Goal: Find specific page/section: Find specific page/section

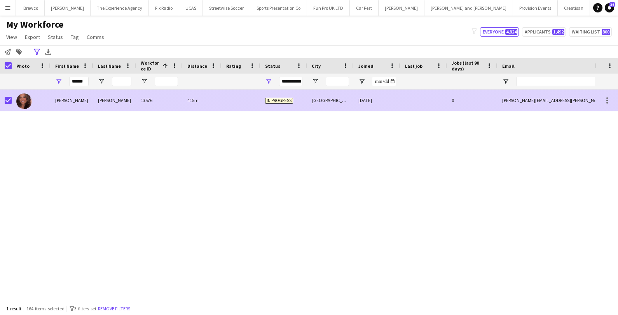
click at [128, 104] on div "Mallon" at bounding box center [114, 99] width 43 height 21
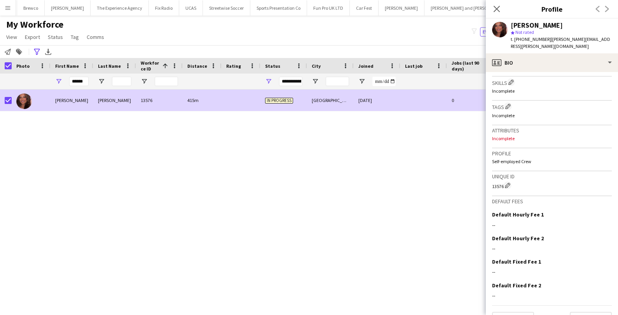
scroll to position [266, 0]
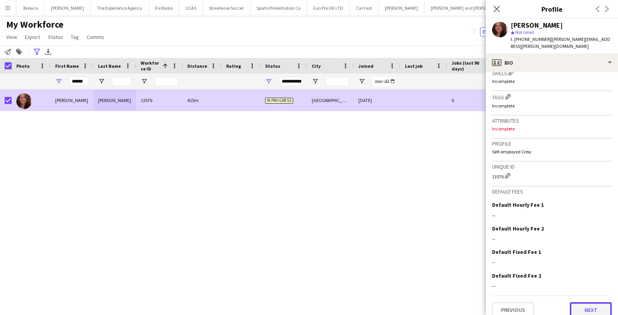
click at [585, 302] on button "Next" at bounding box center [591, 310] width 42 height 16
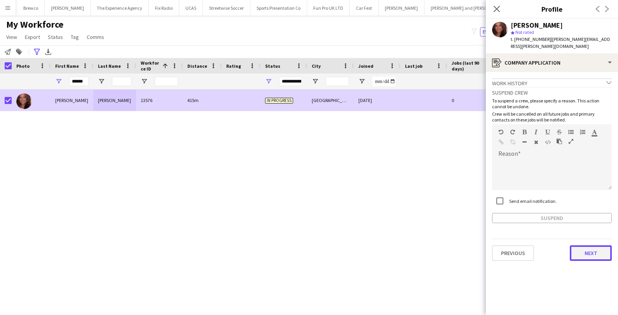
click at [588, 245] on button "Next" at bounding box center [591, 253] width 42 height 16
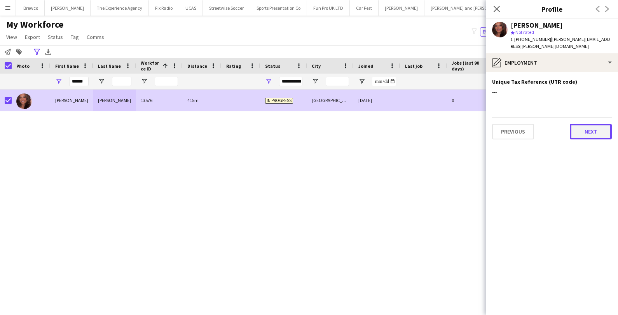
click at [598, 124] on button "Next" at bounding box center [591, 132] width 42 height 16
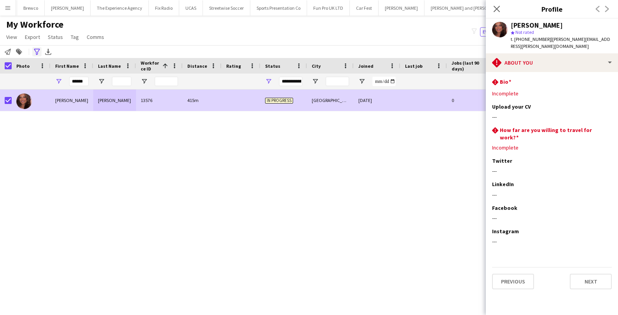
click at [40, 52] on div "Advanced filters" at bounding box center [36, 51] width 9 height 9
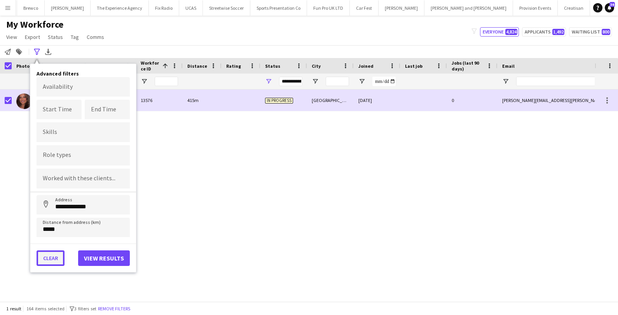
click at [54, 253] on button "Clear" at bounding box center [51, 258] width 28 height 16
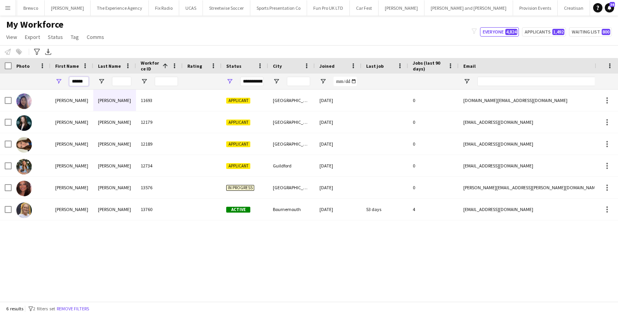
drag, startPoint x: 86, startPoint y: 82, endPoint x: 61, endPoint y: 80, distance: 24.9
click at [61, 80] on div "******" at bounding box center [72, 81] width 43 height 16
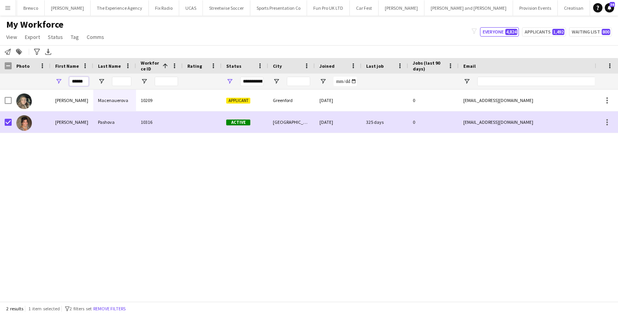
drag, startPoint x: 86, startPoint y: 84, endPoint x: 43, endPoint y: 82, distance: 42.4
click at [43, 82] on div "******" at bounding box center [421, 81] width 843 height 16
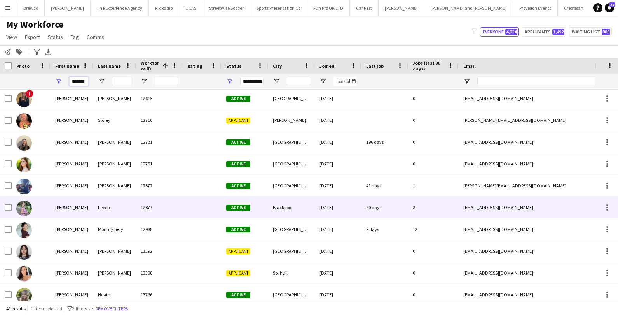
scroll to position [266, 0]
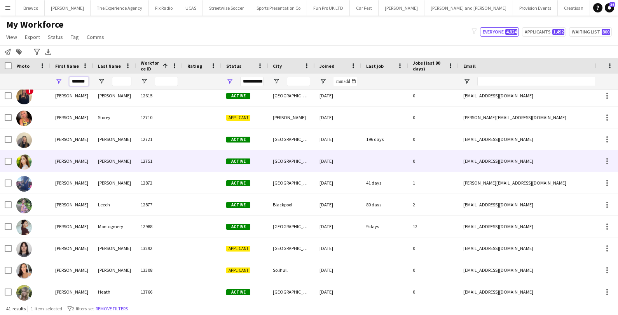
type input "*******"
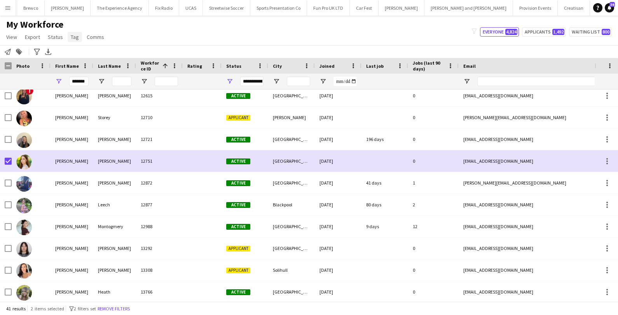
click at [74, 37] on span "Tag" at bounding box center [75, 36] width 8 height 7
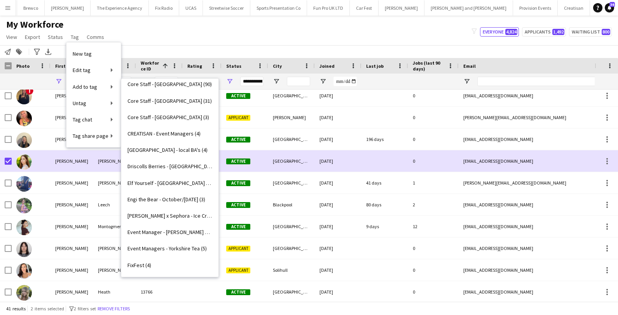
scroll to position [515, 0]
click at [158, 184] on span "Elf Yourself - Eastleigh (10)" at bounding box center [170, 182] width 85 height 7
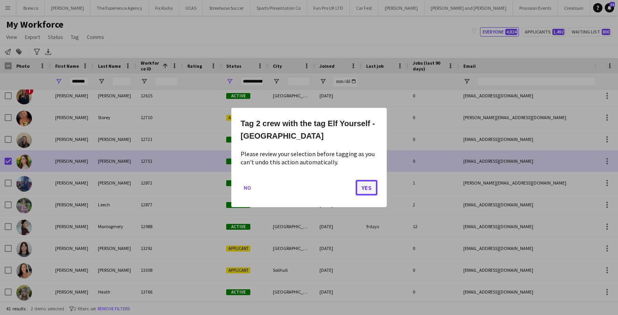
click at [375, 188] on button "Yes" at bounding box center [367, 188] width 22 height 16
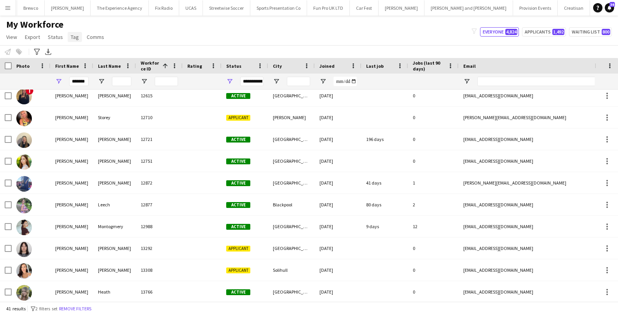
click at [73, 38] on span "Tag" at bounding box center [75, 36] width 8 height 7
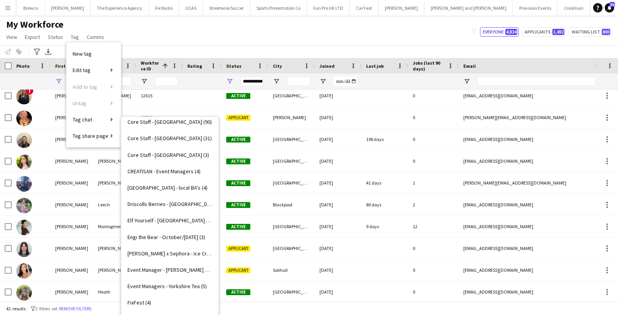
scroll to position [516, 0]
click at [150, 219] on span "Elf Yourself - [GEOGRAPHIC_DATA] (12)" at bounding box center [170, 219] width 85 height 7
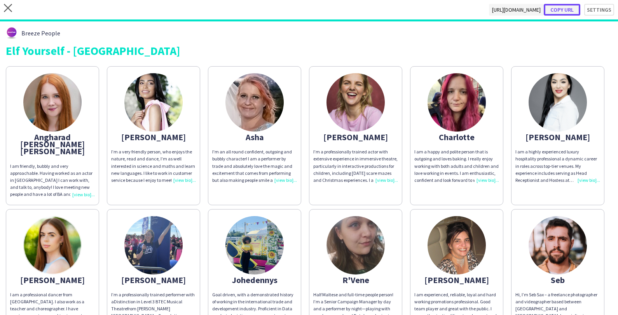
click at [560, 7] on button "Copy url" at bounding box center [562, 10] width 37 height 12
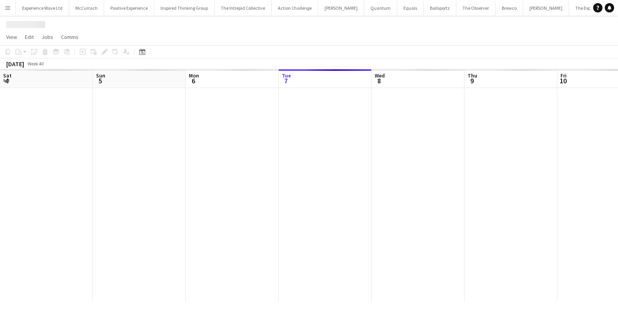
scroll to position [0, 185]
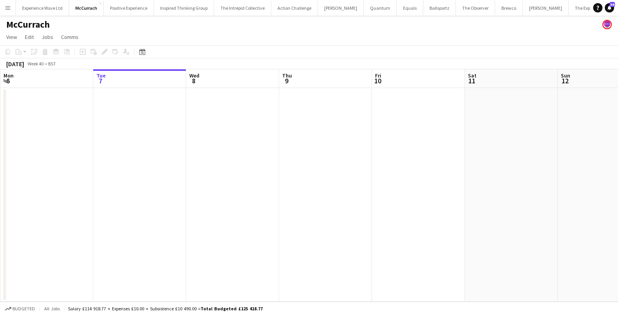
click at [5, 7] on app-icon "Menu" at bounding box center [8, 8] width 6 height 6
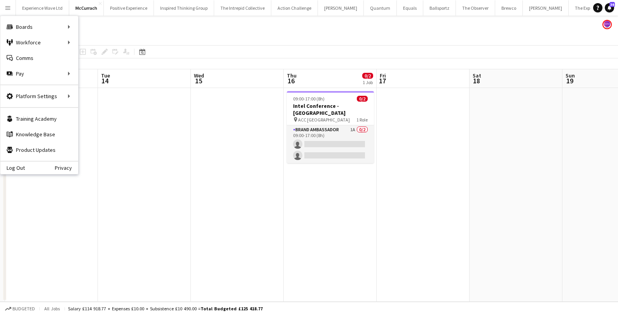
scroll to position [0, 275]
click at [103, 43] on link "My Workforce" at bounding box center [118, 43] width 78 height 16
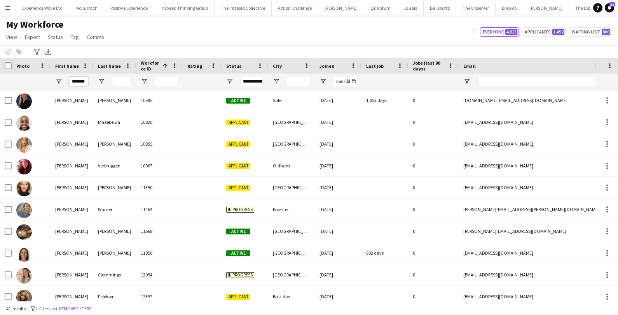
drag, startPoint x: 87, startPoint y: 84, endPoint x: 56, endPoint y: 82, distance: 30.8
click at [56, 82] on div "*******" at bounding box center [72, 81] width 43 height 16
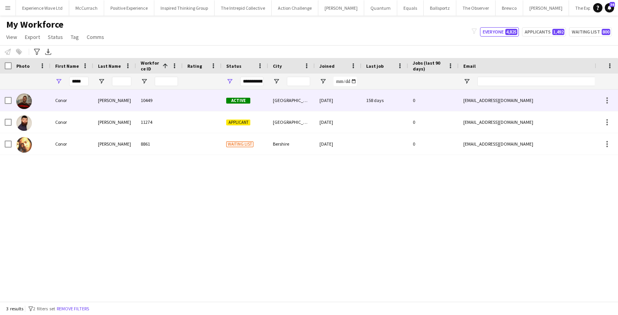
click at [51, 100] on div "Conor" at bounding box center [72, 99] width 43 height 21
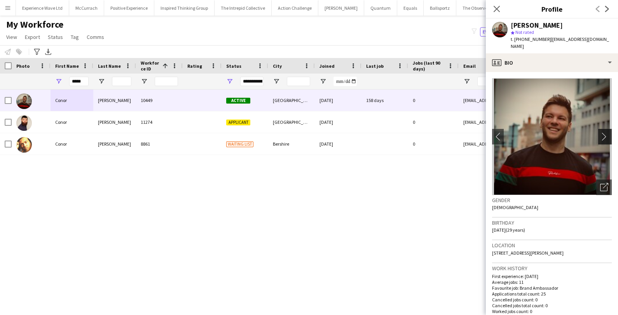
click at [604, 132] on app-icon "chevron-right" at bounding box center [606, 136] width 12 height 8
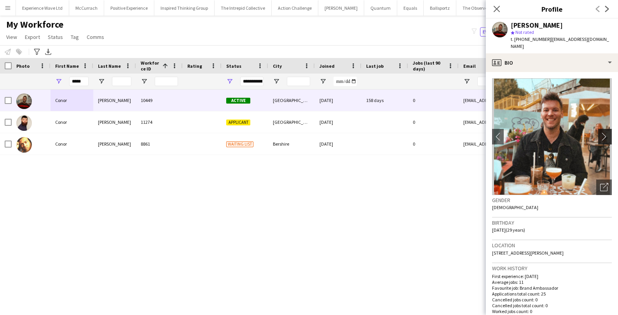
click at [603, 132] on app-icon "chevron-right" at bounding box center [606, 136] width 12 height 8
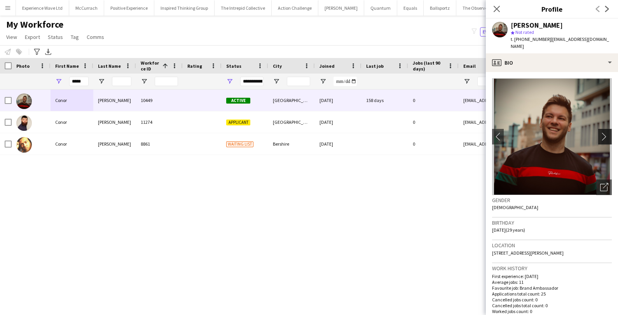
click at [603, 132] on app-icon "chevron-right" at bounding box center [606, 136] width 12 height 8
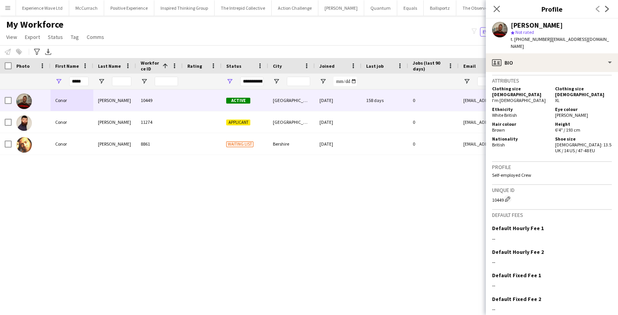
scroll to position [412, 0]
drag, startPoint x: 84, startPoint y: 82, endPoint x: 61, endPoint y: 81, distance: 22.9
click at [61, 82] on div "*****" at bounding box center [72, 81] width 43 height 16
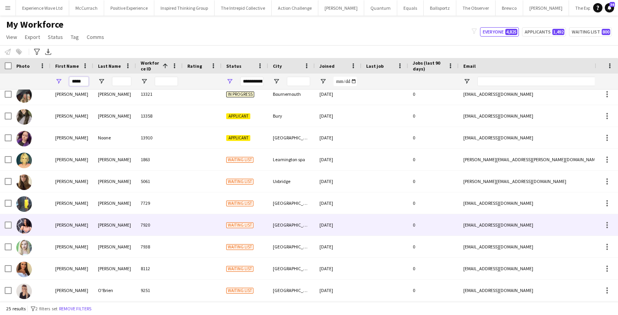
scroll to position [0, 0]
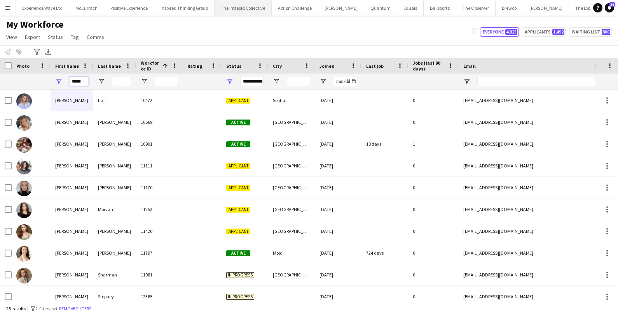
type input "*****"
drag, startPoint x: 88, startPoint y: 80, endPoint x: 63, endPoint y: 81, distance: 25.3
click at [63, 81] on div "*****" at bounding box center [72, 81] width 43 height 16
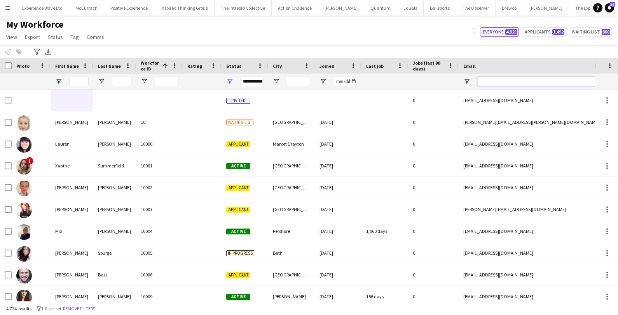
click at [488, 81] on input "Email Filter Input" at bounding box center [544, 81] width 132 height 9
paste input "**********"
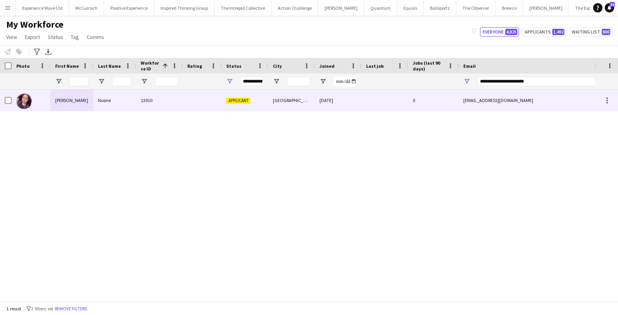
click at [167, 100] on div "13910" at bounding box center [159, 99] width 47 height 21
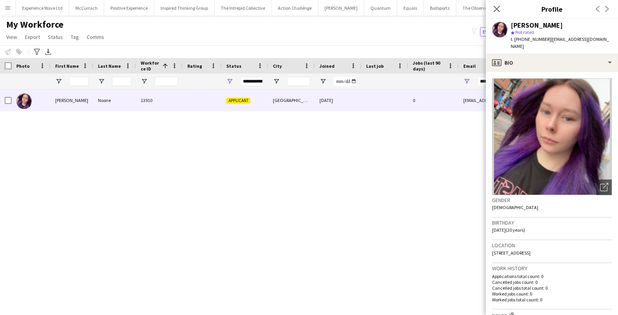
click at [336, 187] on div "[PERSON_NAME] 13910 Applicant [GEOGRAPHIC_DATA] [DATE] 0 [EMAIL_ADDRESS][DOMAIN…" at bounding box center [297, 195] width 595 height 212
click at [482, 81] on input "**********" at bounding box center [544, 81] width 132 height 9
type input "**********"
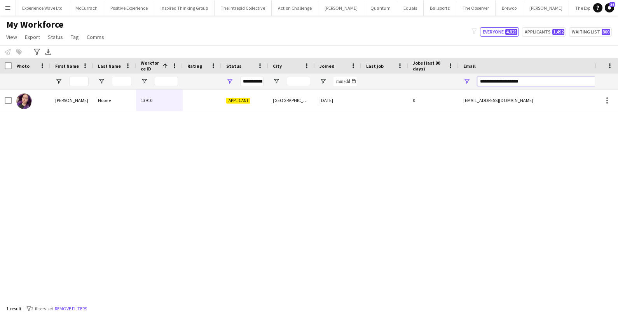
drag, startPoint x: 546, startPoint y: 81, endPoint x: 438, endPoint y: 80, distance: 107.7
click at [438, 80] on div at bounding box center [421, 81] width 843 height 16
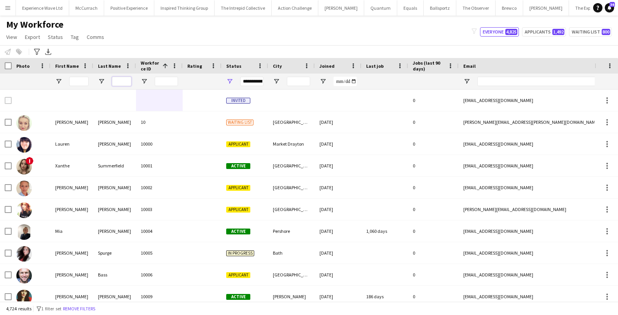
click at [118, 79] on input "Last Name Filter Input" at bounding box center [121, 81] width 19 height 9
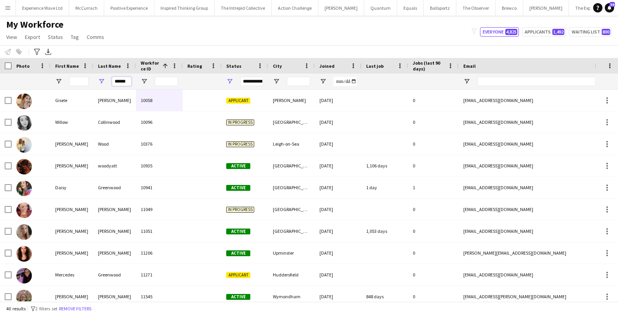
scroll to position [0, 0]
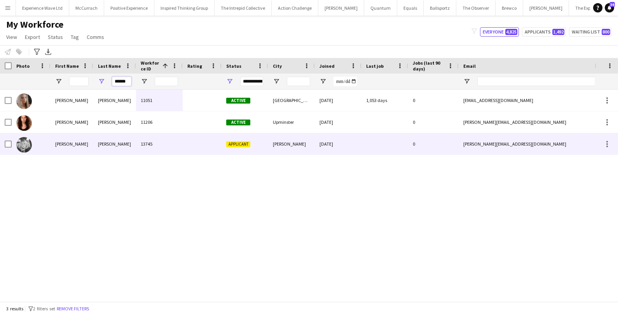
type input "******"
click at [96, 146] on div "[PERSON_NAME]" at bounding box center [114, 143] width 43 height 21
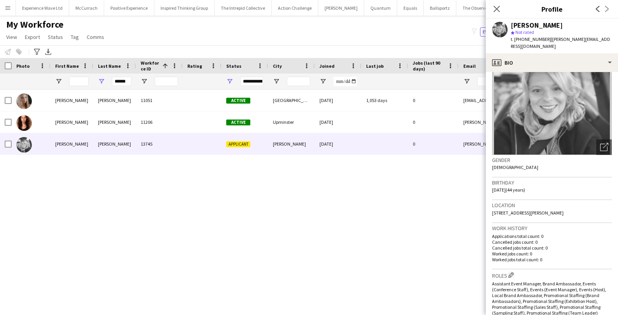
scroll to position [41, 0]
click at [603, 143] on icon at bounding box center [603, 146] width 7 height 7
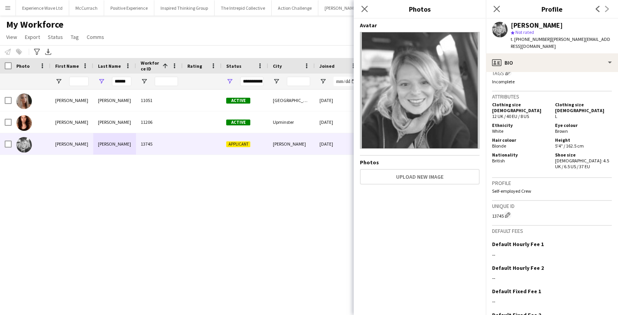
scroll to position [353, 0]
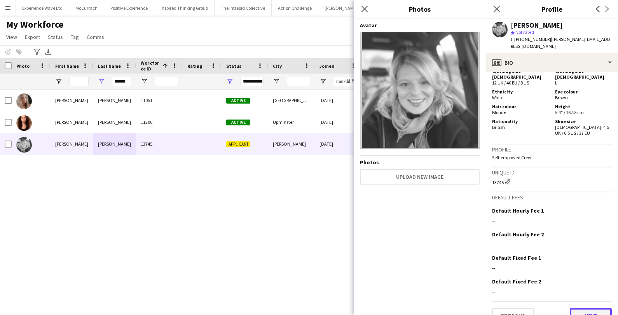
click at [593, 308] on button "Next" at bounding box center [591, 316] width 42 height 16
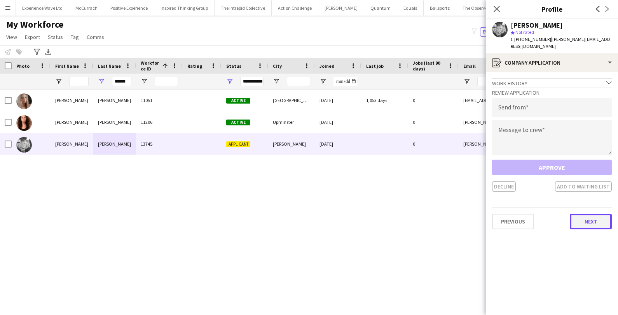
click at [591, 213] on button "Next" at bounding box center [591, 221] width 42 height 16
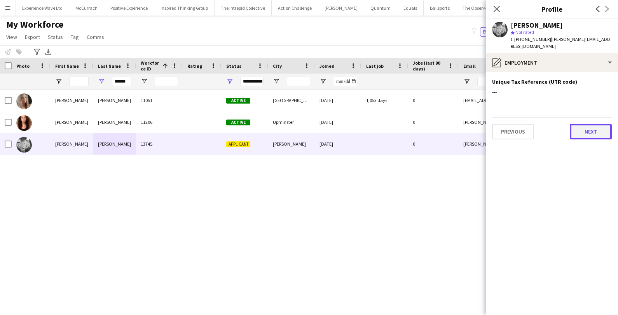
click at [591, 128] on button "Next" at bounding box center [591, 132] width 42 height 16
